Goal: Task Accomplishment & Management: Use online tool/utility

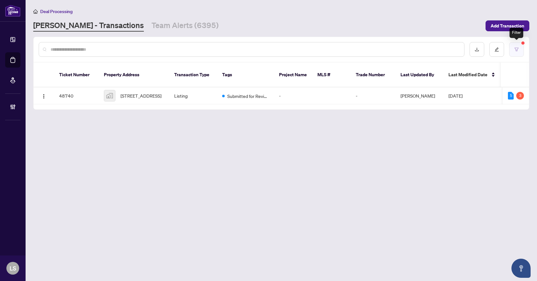
click at [513, 46] on button "button" at bounding box center [516, 49] width 15 height 15
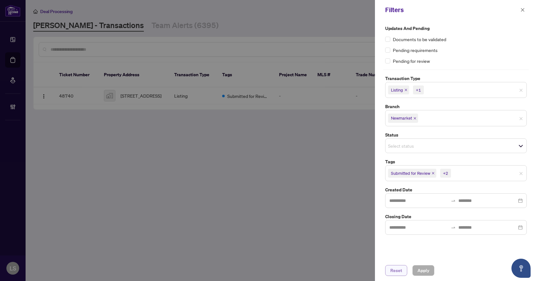
click at [402, 272] on button "Reset" at bounding box center [396, 270] width 22 height 11
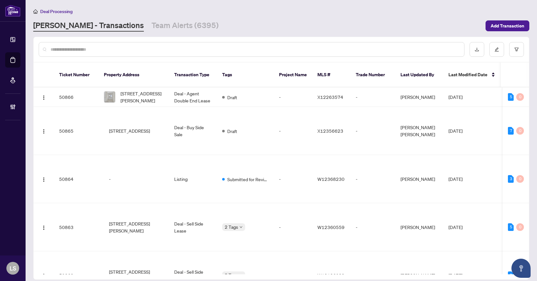
click at [92, 48] on input "text" at bounding box center [254, 49] width 408 height 7
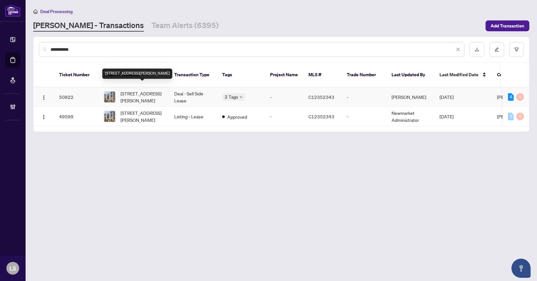
type input "**********"
click at [149, 90] on span "[STREET_ADDRESS][PERSON_NAME]" at bounding box center [141, 97] width 43 height 14
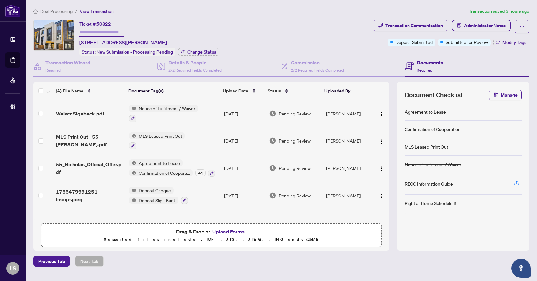
click at [52, 10] on span "Deal Processing" at bounding box center [56, 12] width 32 height 6
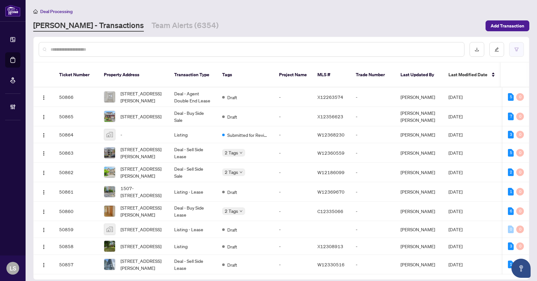
click at [520, 50] on button "button" at bounding box center [516, 49] width 15 height 15
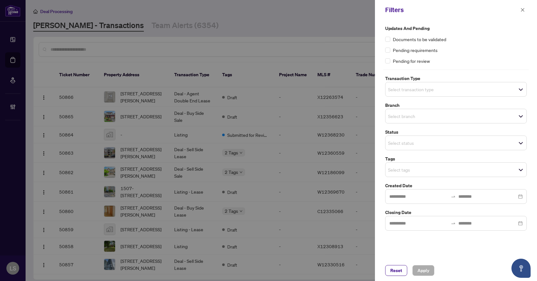
click at [433, 93] on span "Select transaction type" at bounding box center [455, 89] width 141 height 9
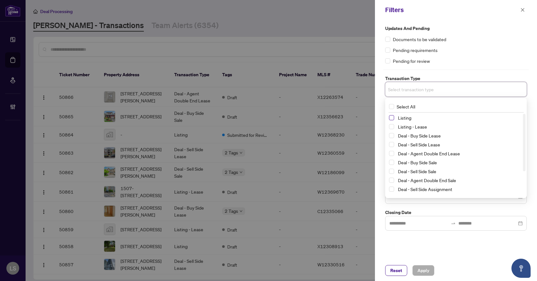
click at [390, 119] on span "Select Listing" at bounding box center [391, 117] width 5 height 5
click at [390, 128] on span "Select Listing - Lease" at bounding box center [391, 128] width 5 height 5
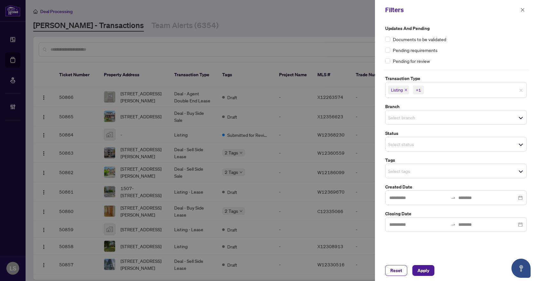
click at [469, 30] on label "Updates and Pending" at bounding box center [456, 28] width 142 height 7
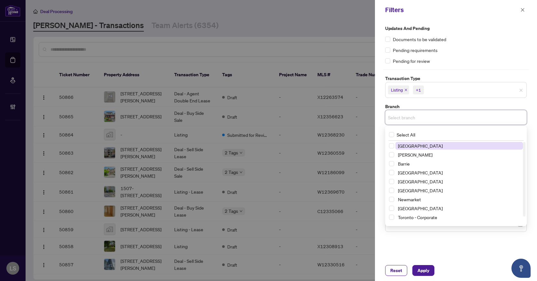
click at [400, 119] on input "search" at bounding box center [410, 118] width 45 height 8
click at [390, 200] on span "Select Newmarket" at bounding box center [391, 199] width 5 height 5
click at [470, 35] on div "Updates and Pending Documents to be validated Pending requirements Pending for …" at bounding box center [456, 45] width 142 height 40
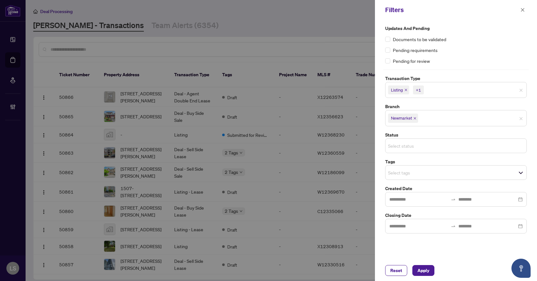
click at [409, 145] on input "search" at bounding box center [410, 146] width 45 height 8
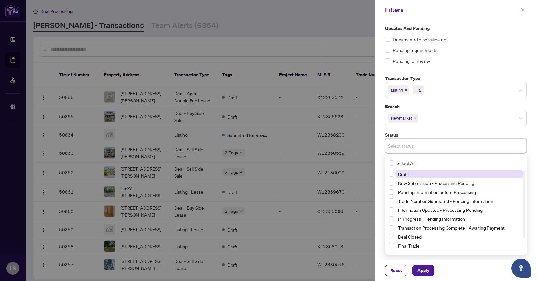
click at [410, 145] on input "search" at bounding box center [410, 146] width 45 height 8
click at [476, 27] on label "Updates and Pending" at bounding box center [456, 28] width 142 height 7
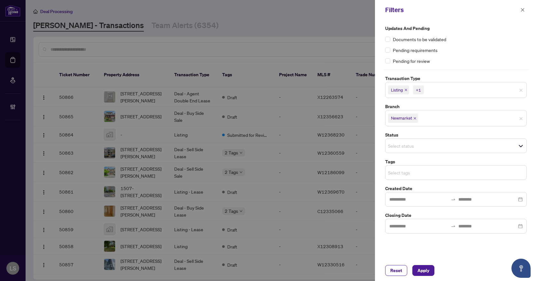
click at [401, 175] on input "search" at bounding box center [410, 173] width 45 height 8
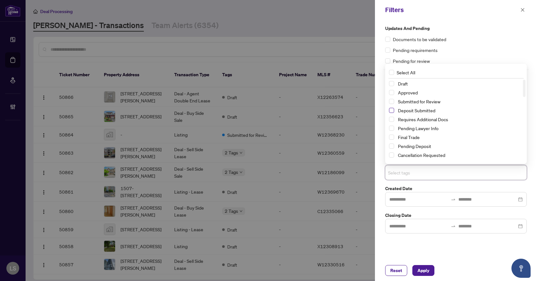
click at [391, 110] on span "Select Deposit Submitted" at bounding box center [391, 110] width 5 height 5
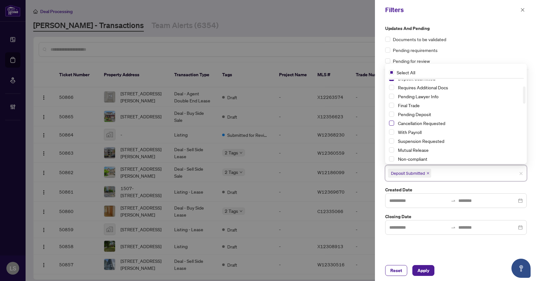
click at [393, 123] on span "Select Cancellation Requested" at bounding box center [391, 123] width 5 height 5
click at [391, 142] on span "Select Suspension Requested" at bounding box center [391, 141] width 5 height 5
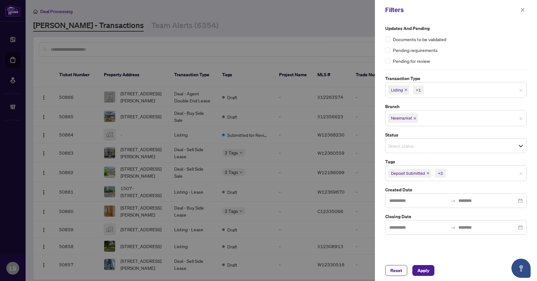
click at [495, 30] on label "Updates and Pending" at bounding box center [456, 28] width 142 height 7
click at [423, 271] on span "Apply" at bounding box center [423, 271] width 12 height 10
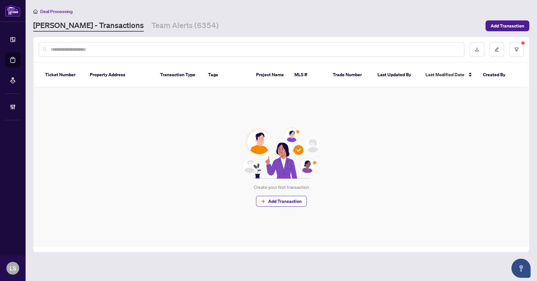
click at [126, 136] on div "Create your first transaction Add Transaction" at bounding box center [281, 168] width 495 height 160
click at [517, 47] on icon "filter" at bounding box center [516, 49] width 4 height 4
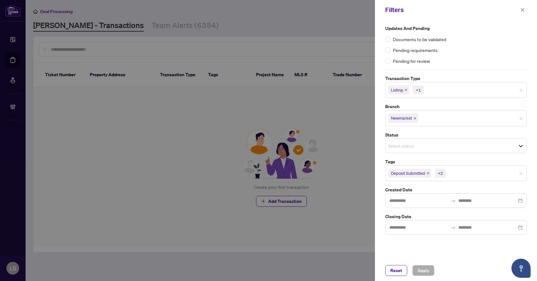
click at [468, 178] on span "Deposit Submitted +2" at bounding box center [455, 173] width 141 height 10
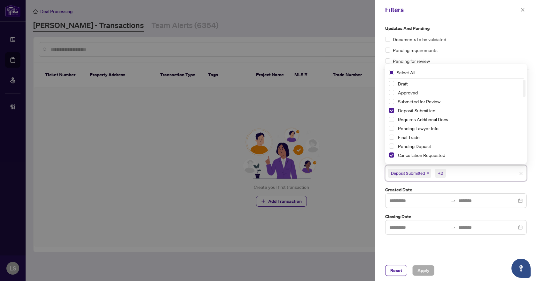
click at [390, 108] on div "Deposit Submitted" at bounding box center [456, 111] width 134 height 8
click at [392, 101] on span "Select Submitted for Review" at bounding box center [391, 101] width 5 height 5
click at [390, 111] on span "Select Deposit Submitted" at bounding box center [391, 110] width 5 height 5
click at [426, 269] on span "Apply" at bounding box center [423, 271] width 12 height 10
